Goal: Information Seeking & Learning: Check status

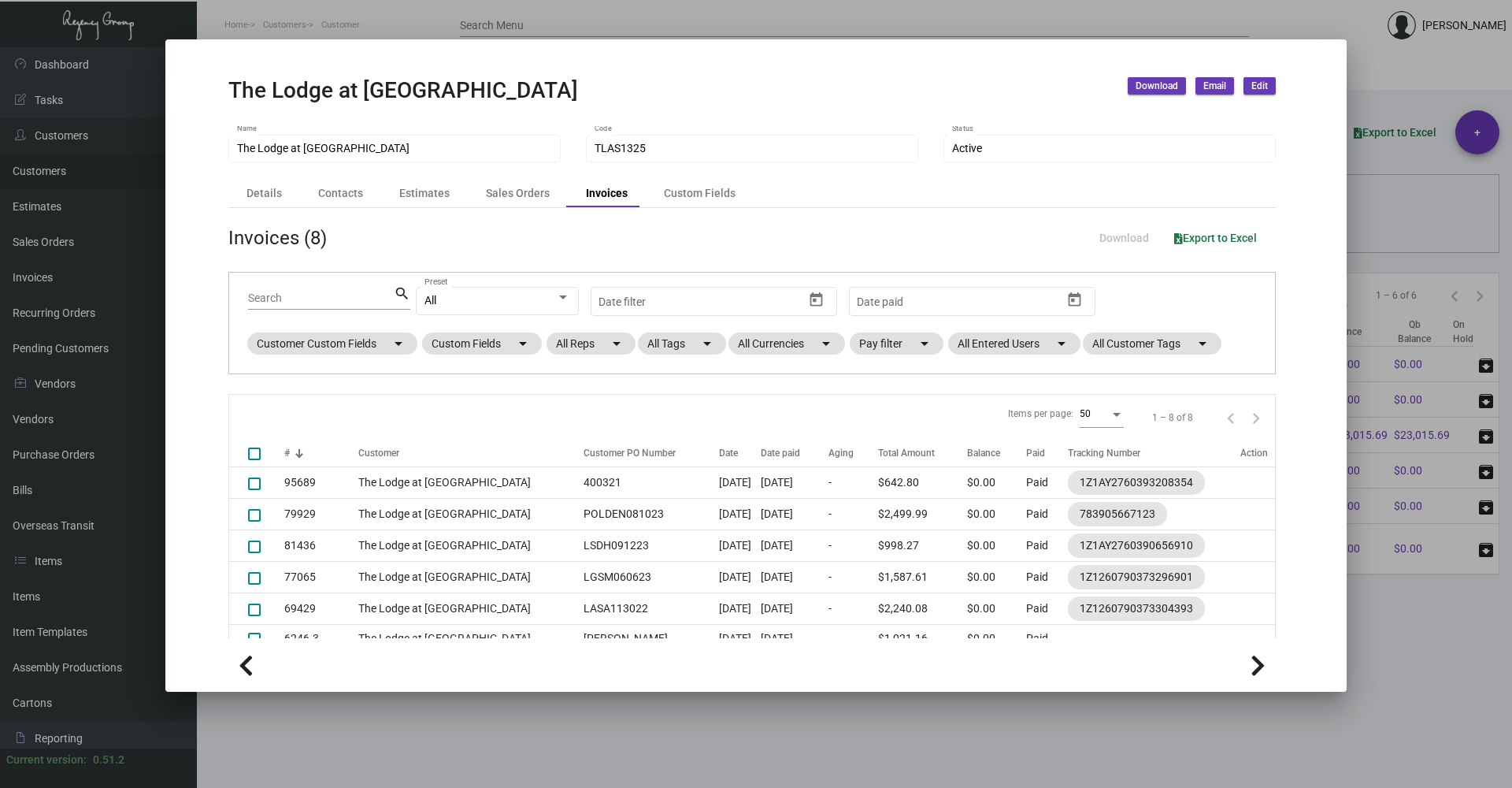
click at [1404, 636] on div at bounding box center [756, 394] width 1512 height 788
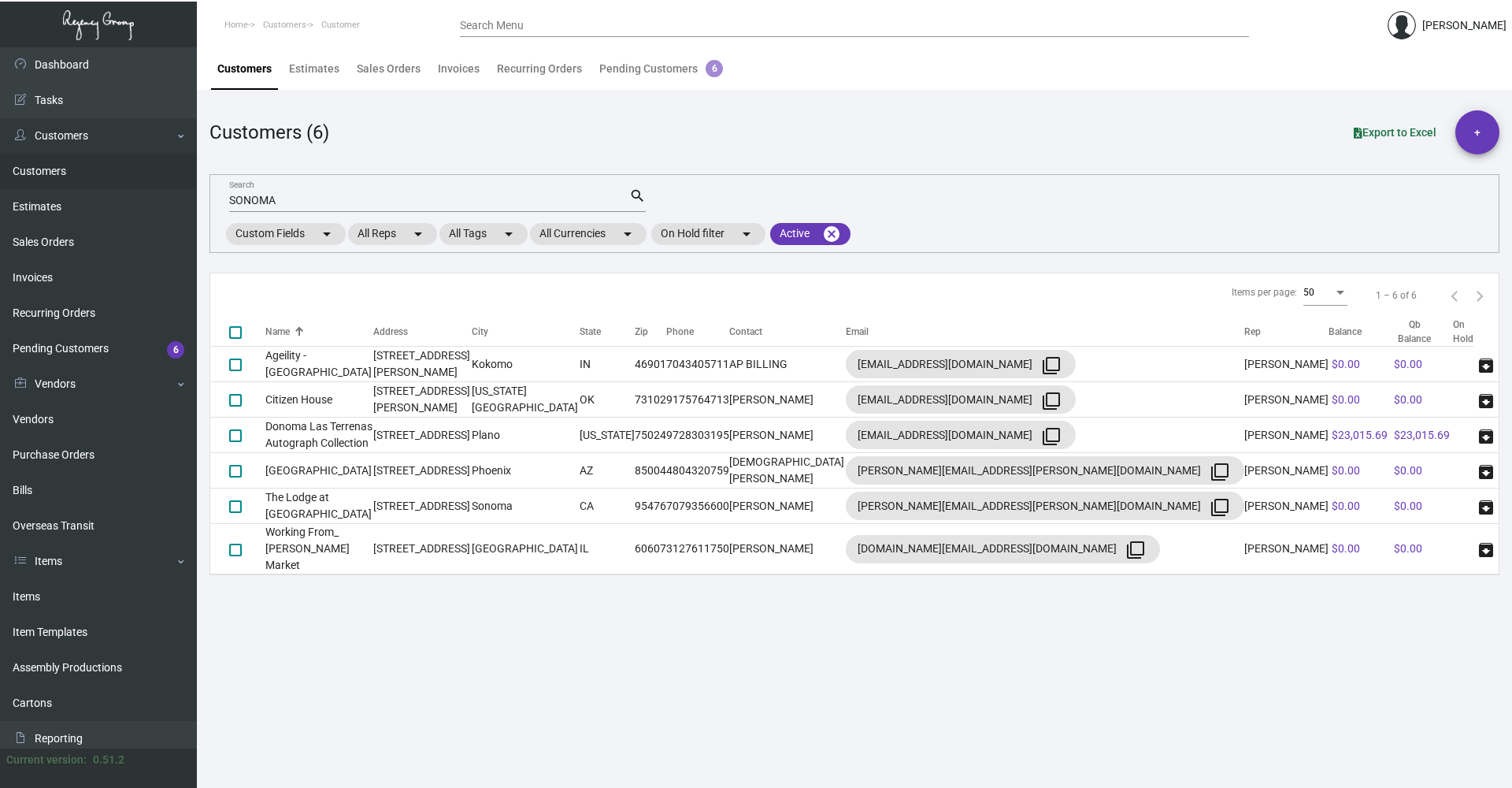
click at [314, 202] on input "SONOMA" at bounding box center [429, 200] width 400 height 12
click at [314, 201] on input "SONOMA" at bounding box center [429, 200] width 400 height 12
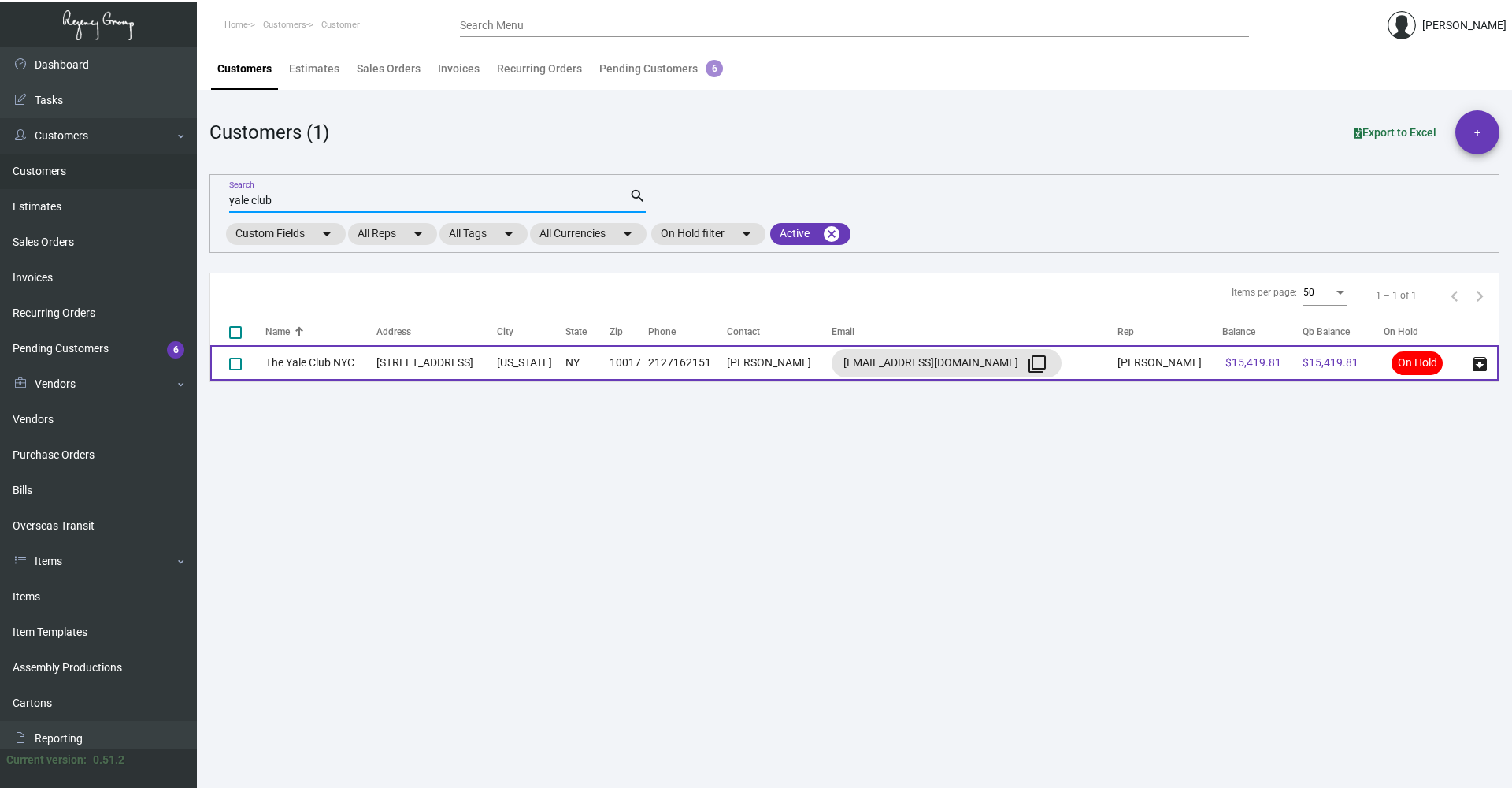
type input "yale club"
click at [592, 359] on td "NY" at bounding box center [588, 362] width 44 height 35
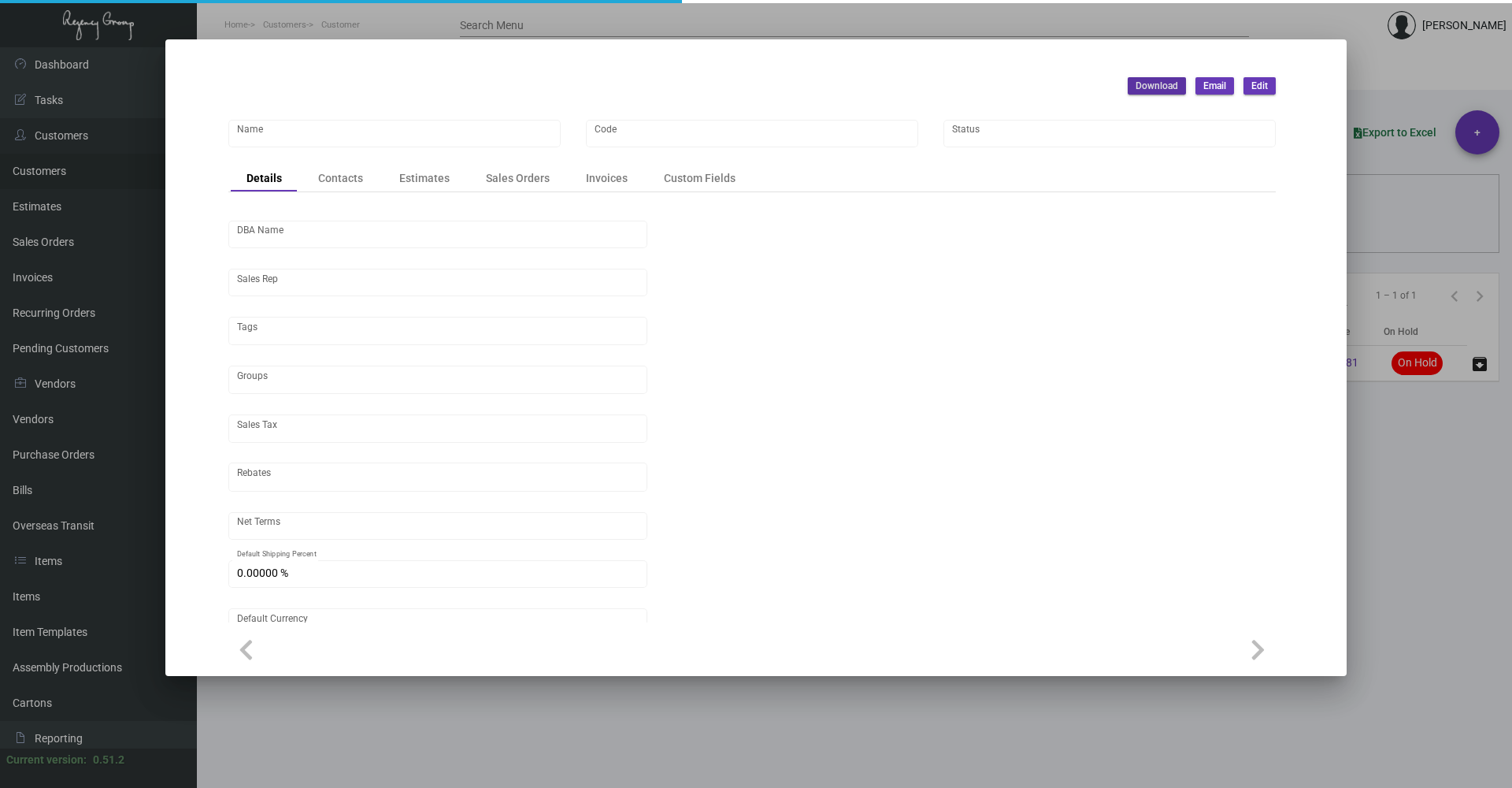
type input "The Yale Club NYC"
type input "TY- CNYC- 476"
type input "[PERSON_NAME]"
type input "[GEOGRAPHIC_DATA]-[GEOGRAPHIC_DATA] ([US_STATE][GEOGRAPHIC_DATA])"
type input "Net 30"
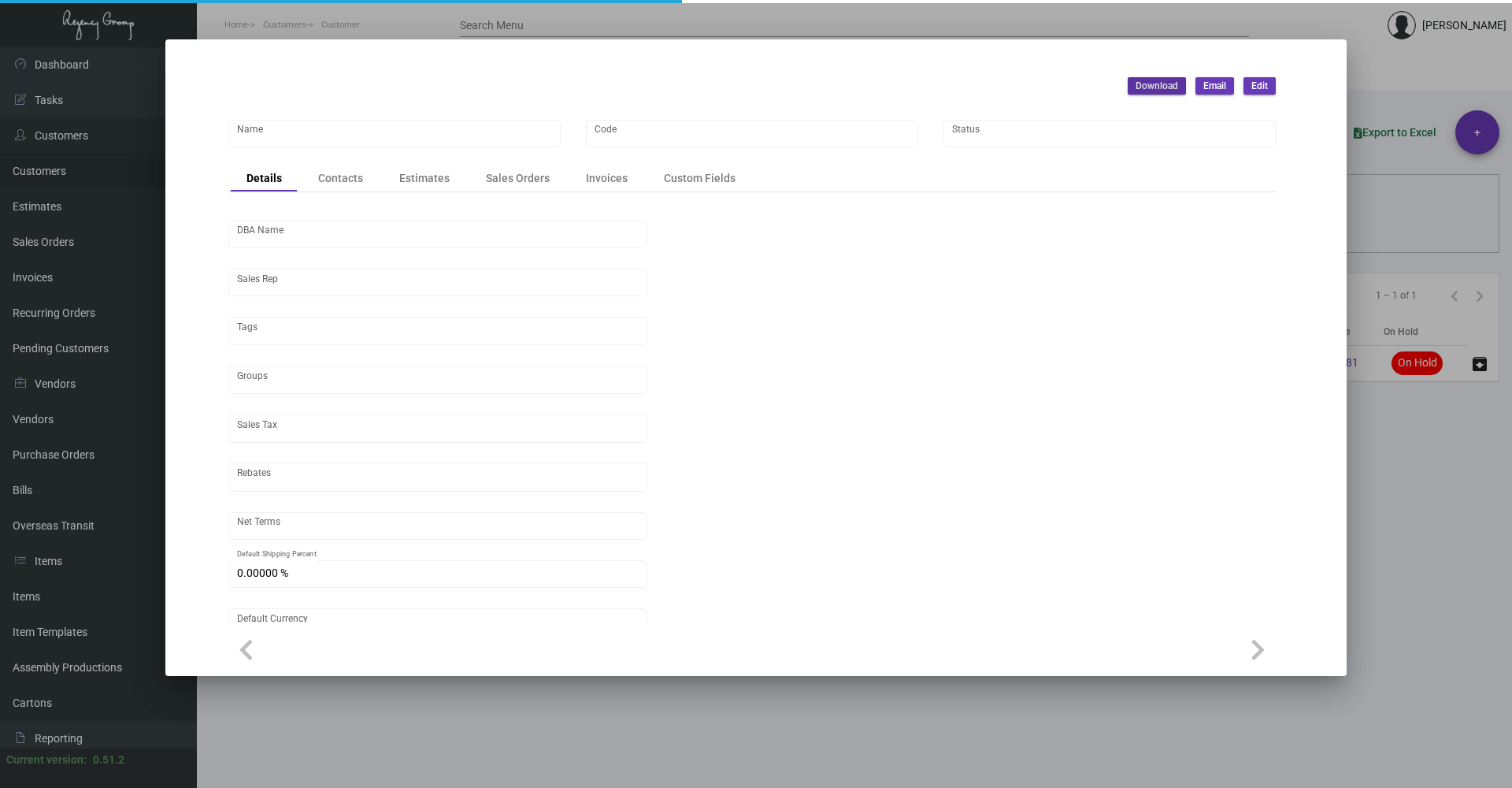
type input "United States Dollar $"
type input "$ 0.00"
checkbox input "true"
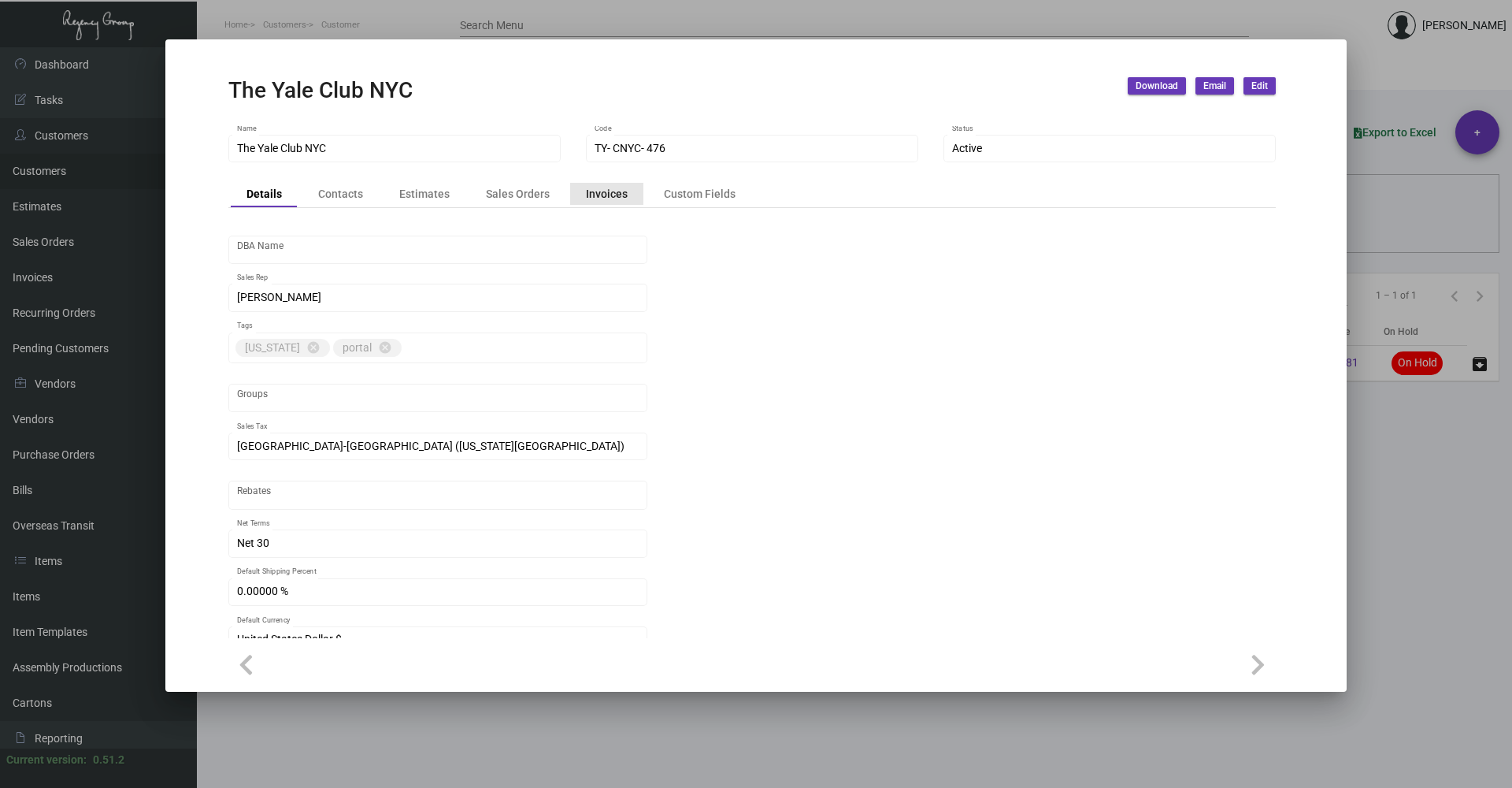
click at [603, 199] on div "Invoices" at bounding box center [607, 192] width 42 height 16
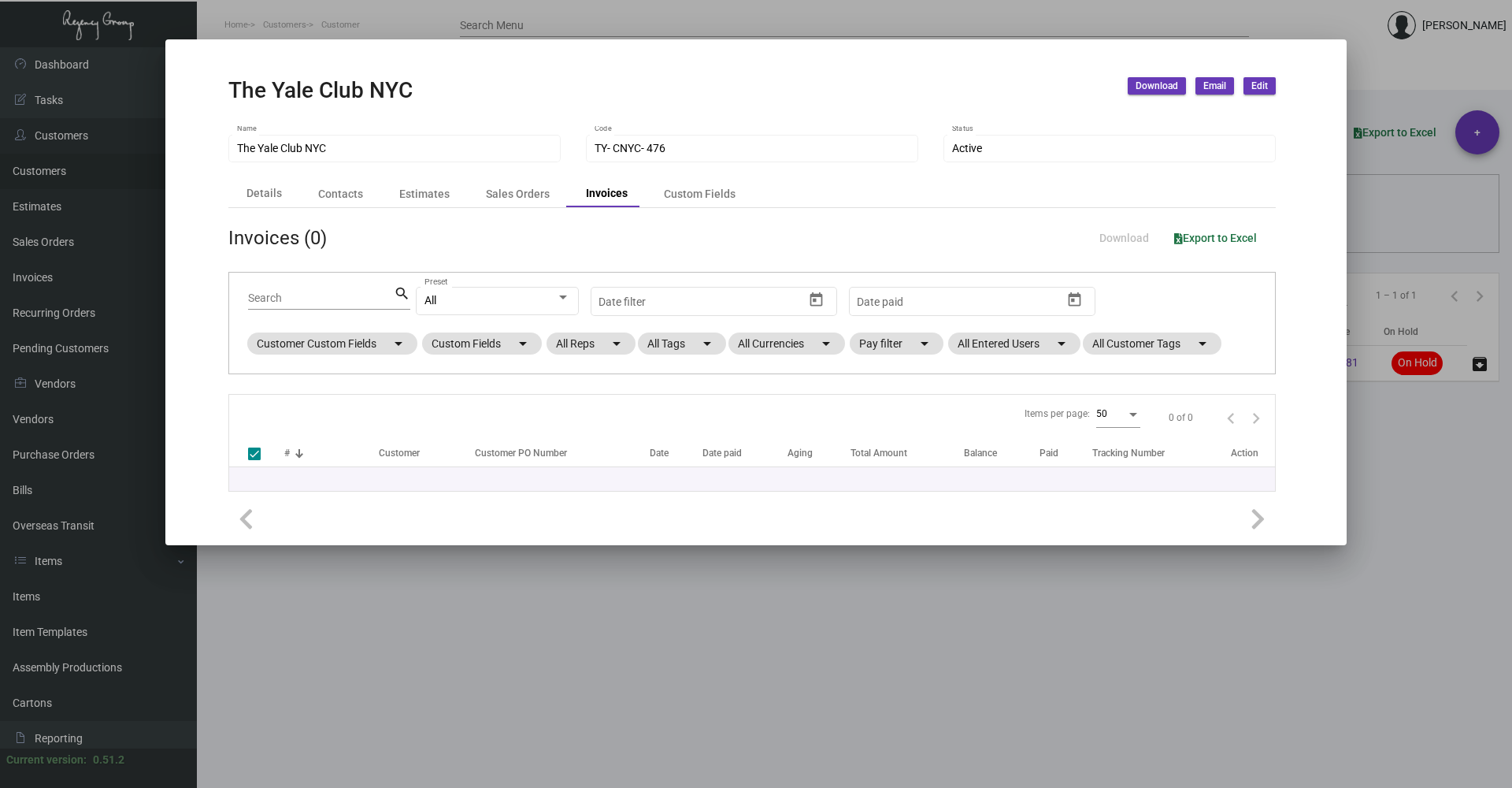
checkbox input "false"
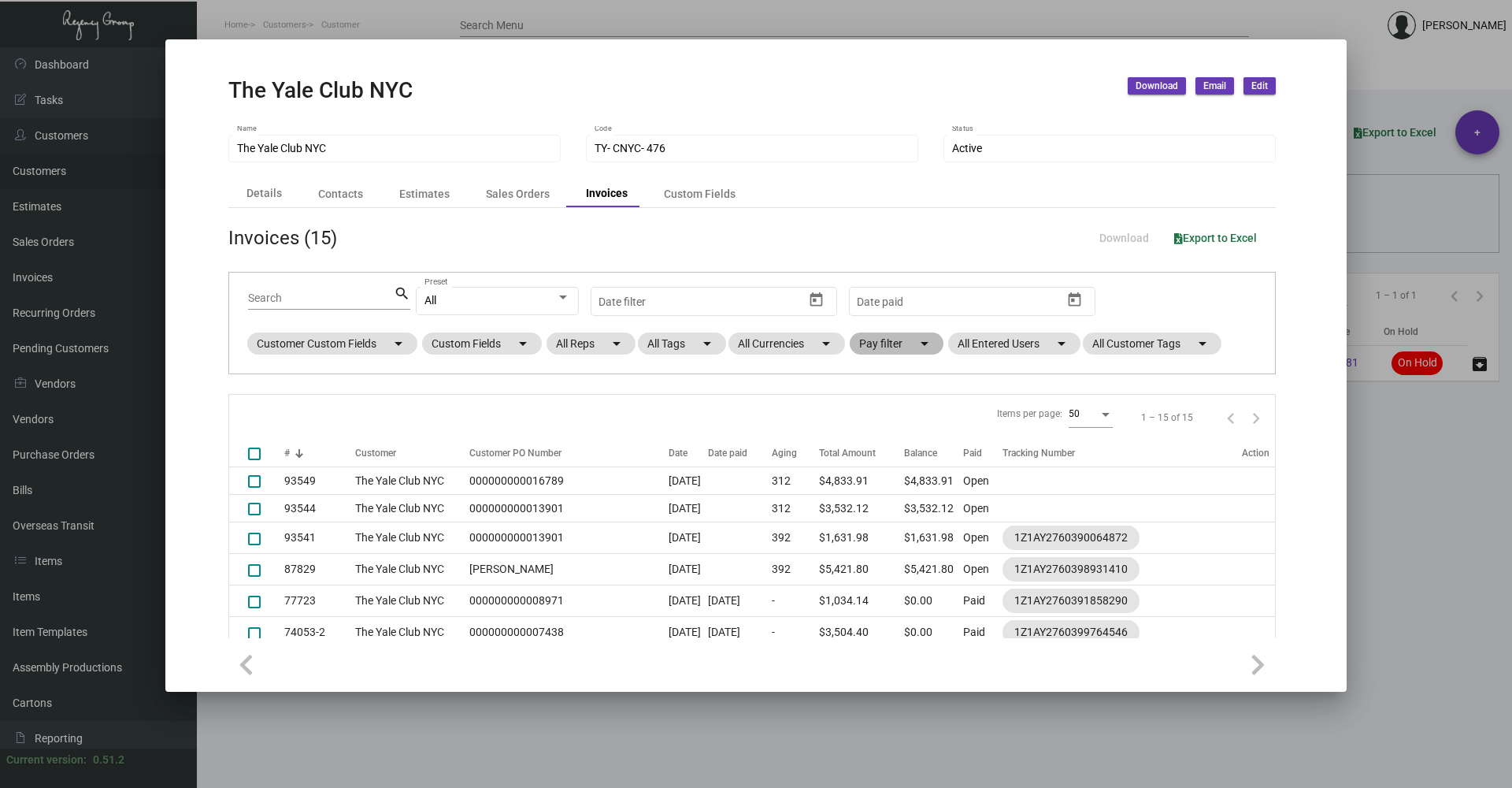
click at [916, 343] on mat-chip "Pay filter arrow_drop_down" at bounding box center [897, 343] width 94 height 22
click at [901, 439] on span "Open" at bounding box center [898, 439] width 26 height 19
click at [873, 445] on input "Open" at bounding box center [872, 445] width 1 height 1
checkbox input "true"
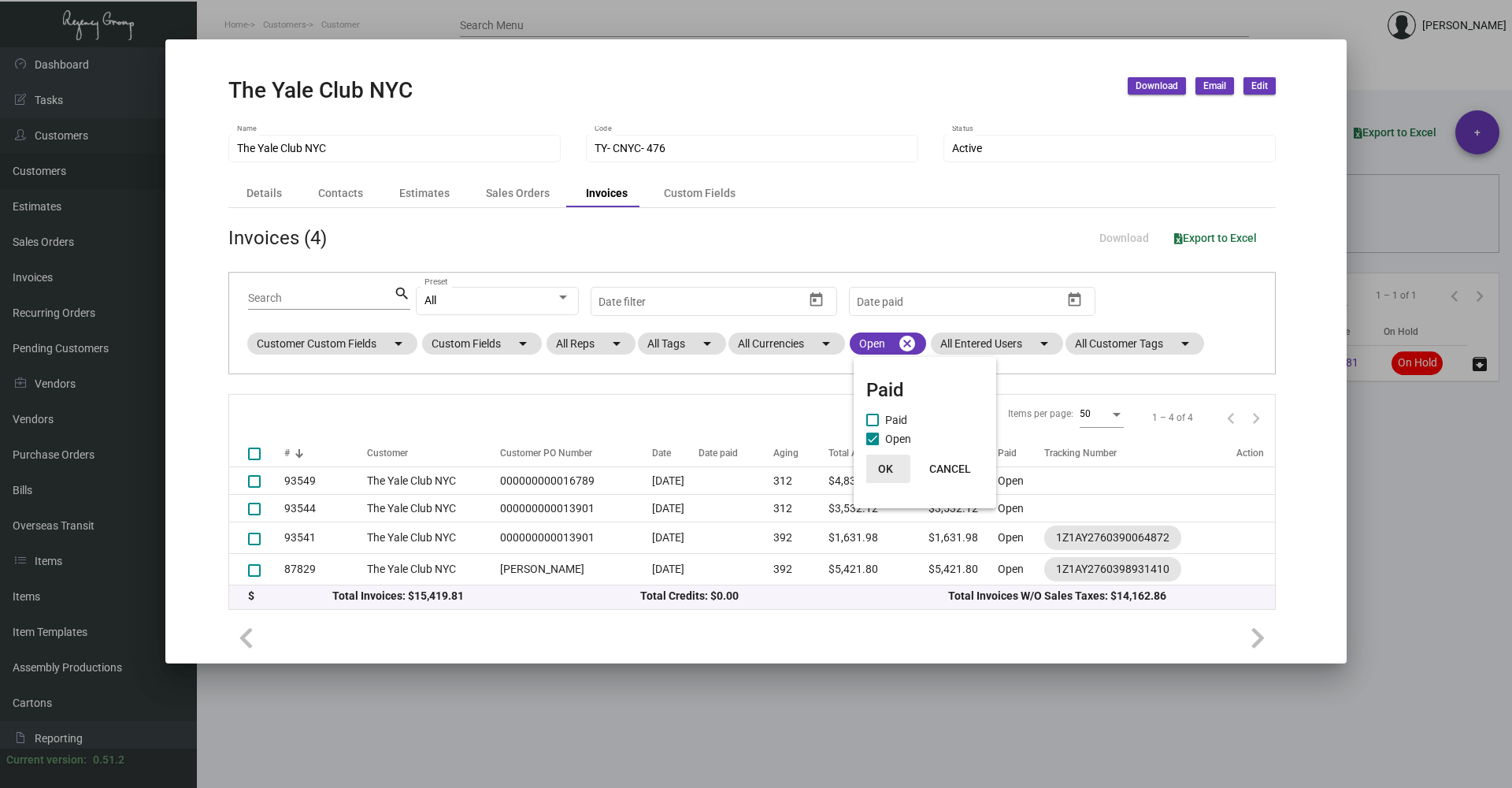
click at [878, 464] on span "OK" at bounding box center [885, 468] width 15 height 12
click at [1383, 505] on div at bounding box center [756, 394] width 1512 height 788
